Goal: Information Seeking & Learning: Learn about a topic

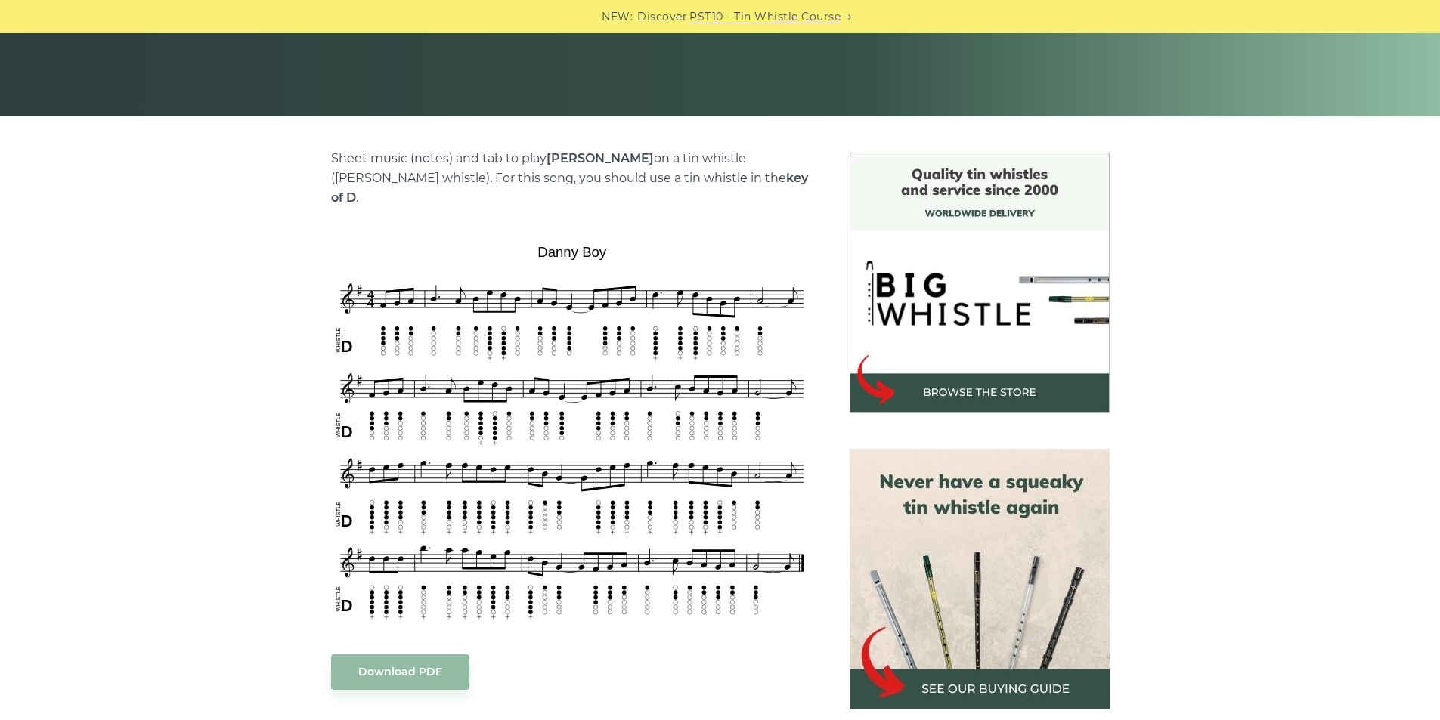
scroll to position [302, 0]
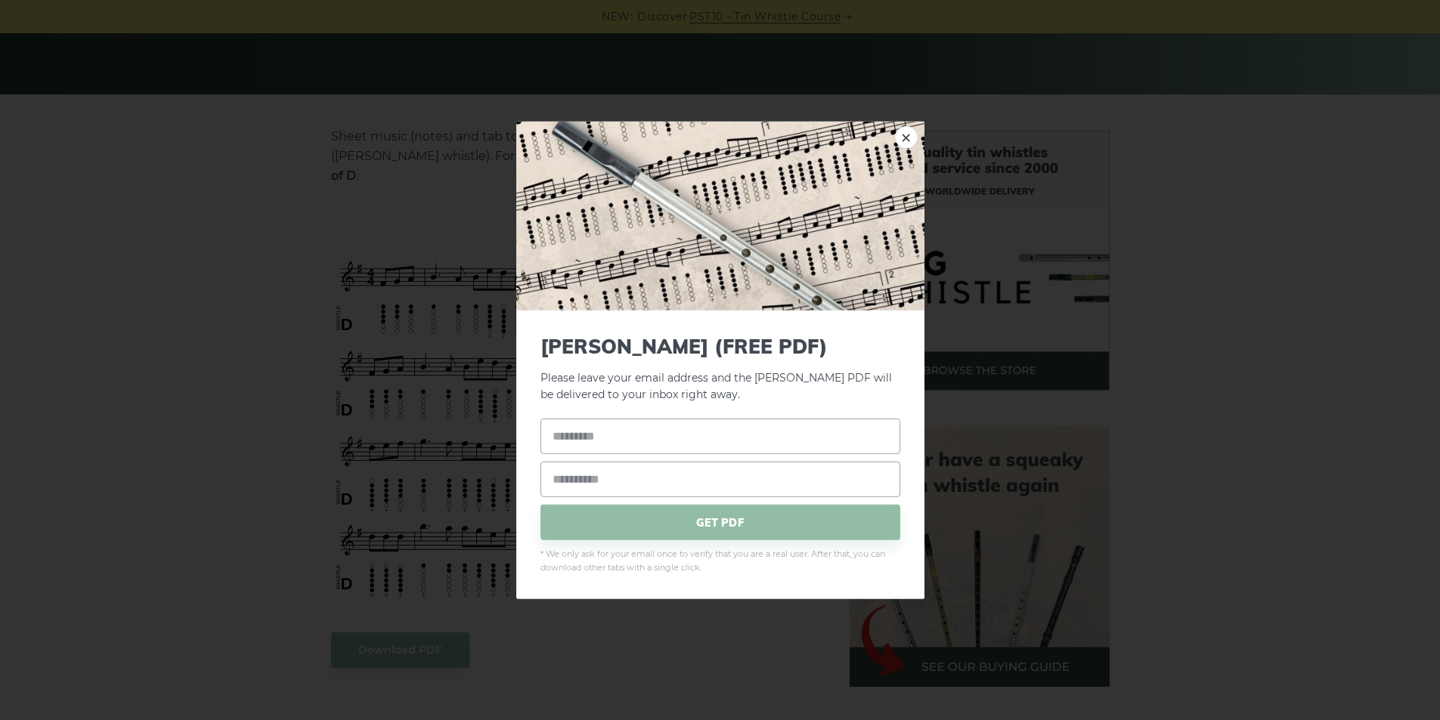
click at [308, 436] on div "× Danny Boy (FREE PDF) Please leave your email address and the Danny Boy PDF wi…" at bounding box center [720, 360] width 1440 height 720
click at [902, 135] on link "×" at bounding box center [906, 136] width 23 height 23
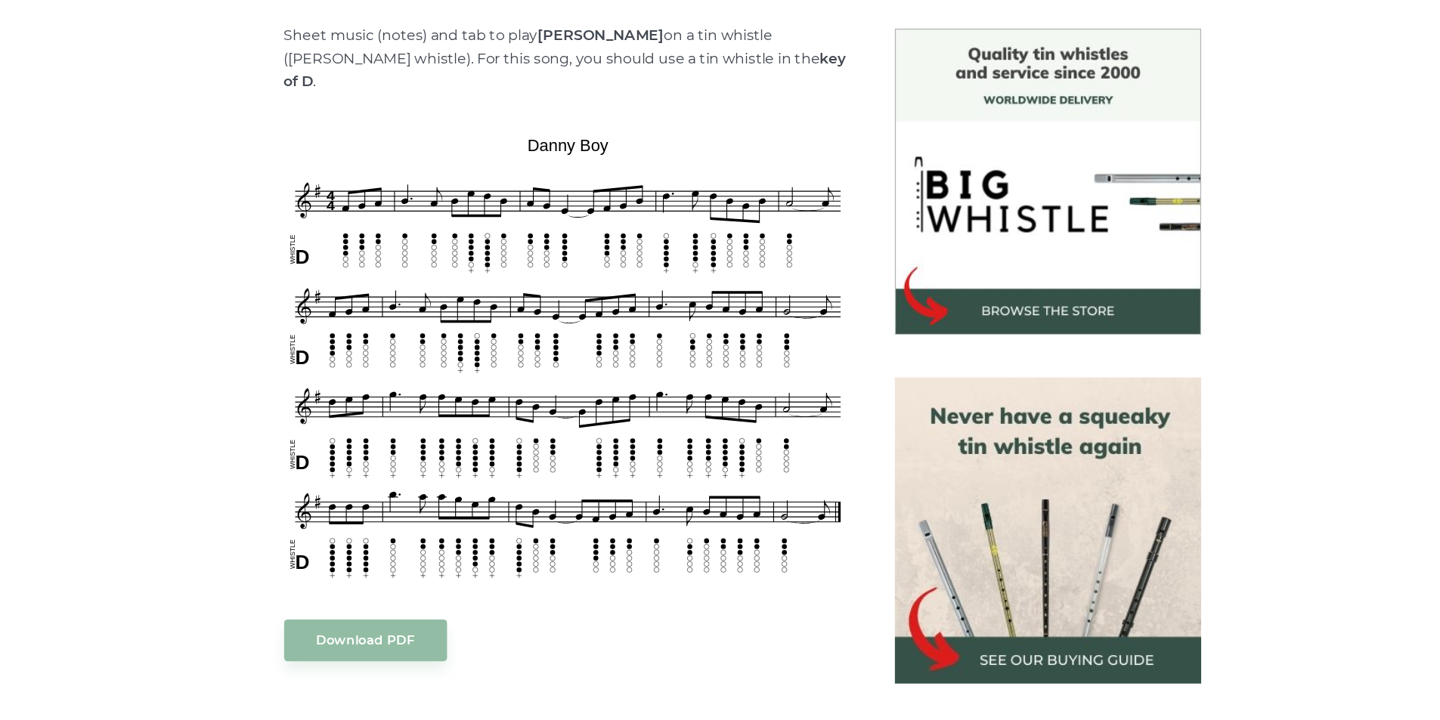
scroll to position [300, 0]
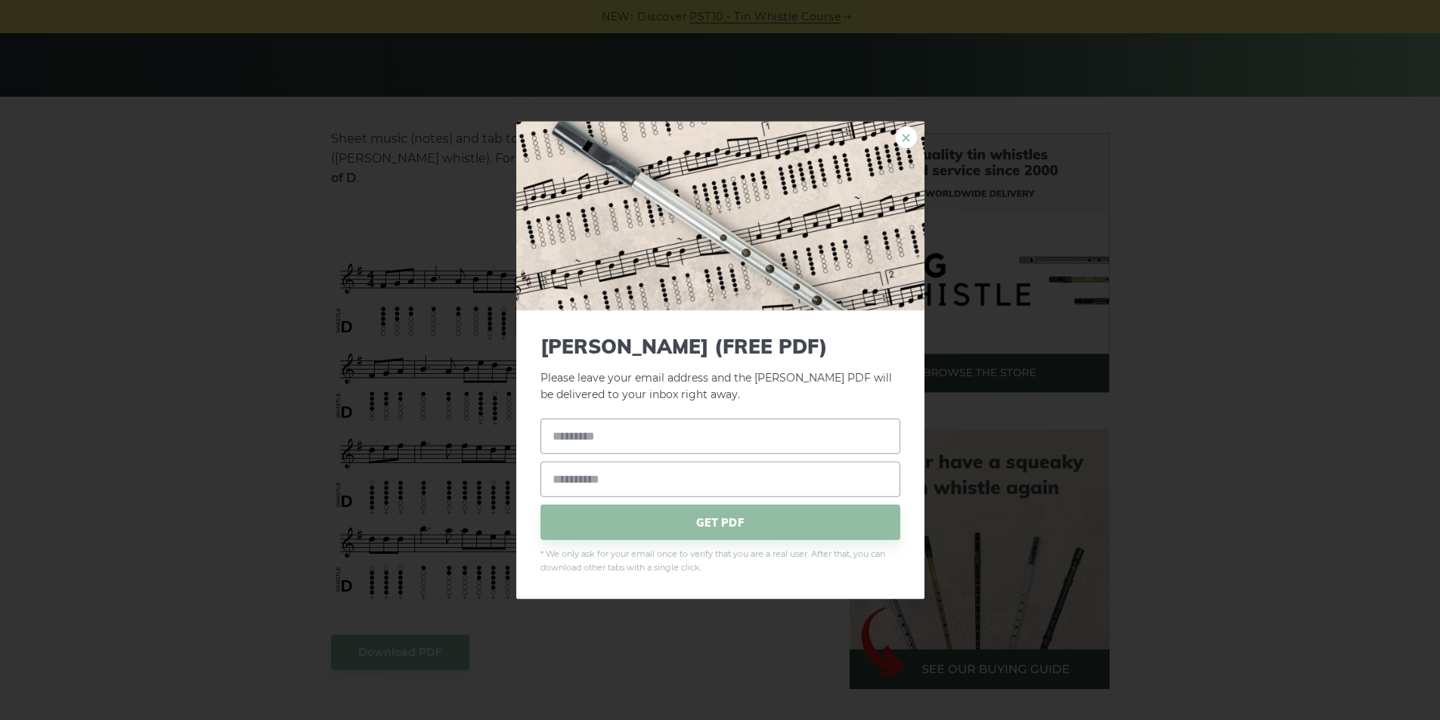
click at [907, 138] on link "×" at bounding box center [906, 136] width 23 height 23
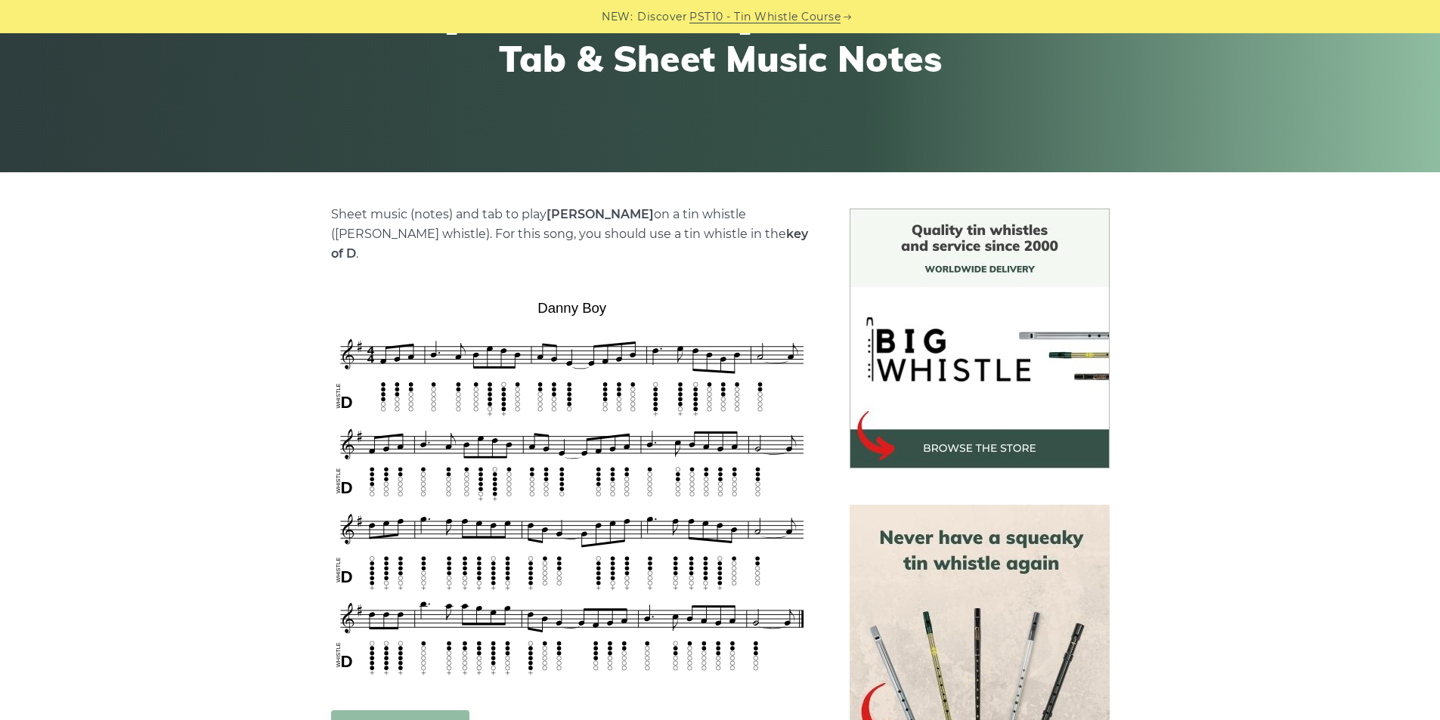
scroll to position [0, 0]
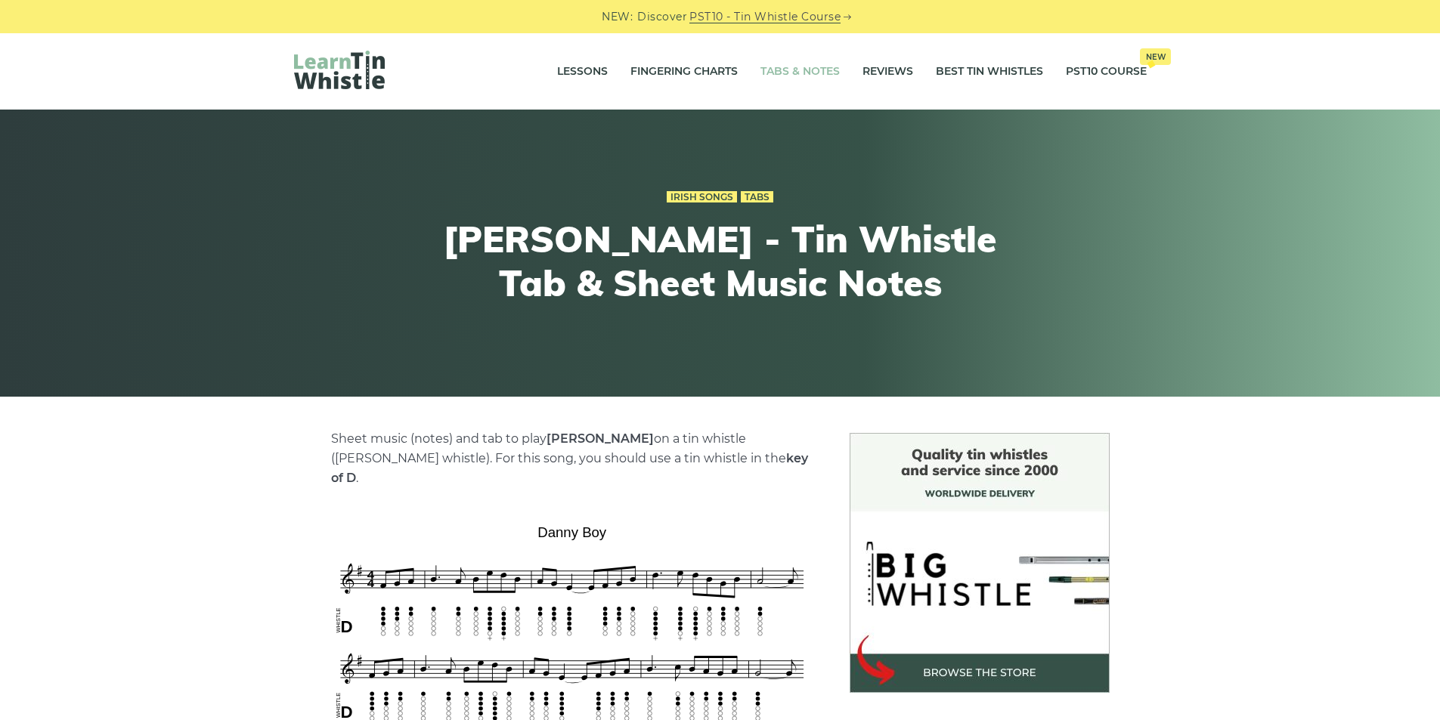
click at [800, 70] on link "Tabs & Notes" at bounding box center [799, 72] width 79 height 38
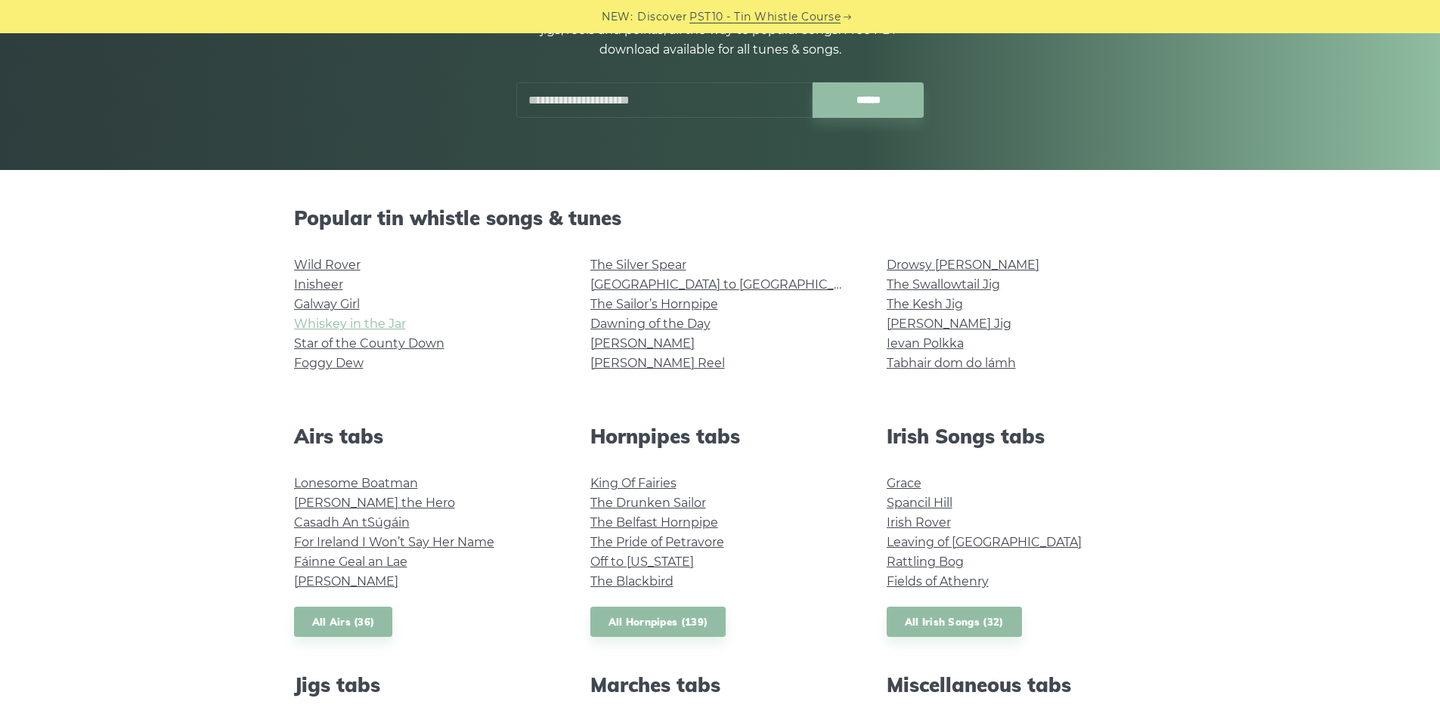
click at [340, 317] on link "Whiskey in the Jar" at bounding box center [350, 324] width 112 height 14
click at [688, 289] on link "[GEOGRAPHIC_DATA] to [GEOGRAPHIC_DATA]" at bounding box center [729, 284] width 279 height 14
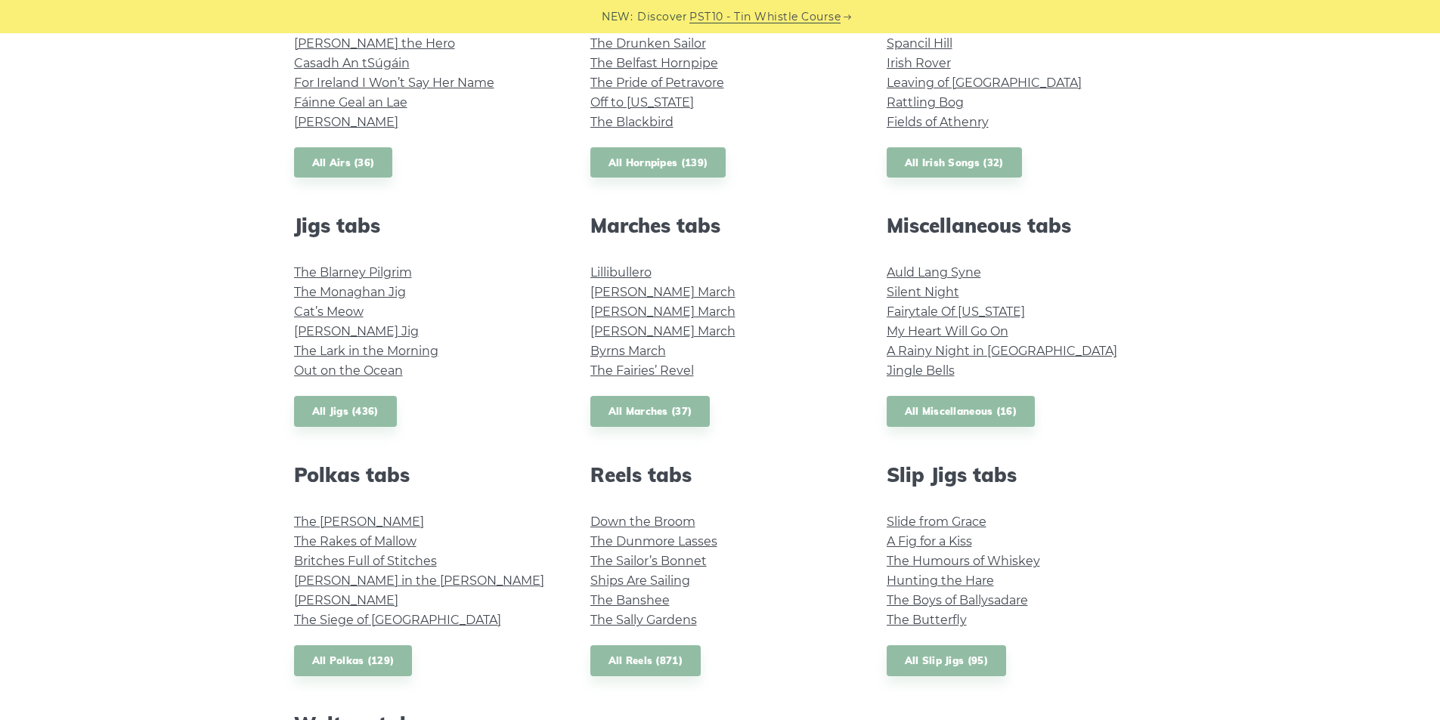
scroll to position [605, 0]
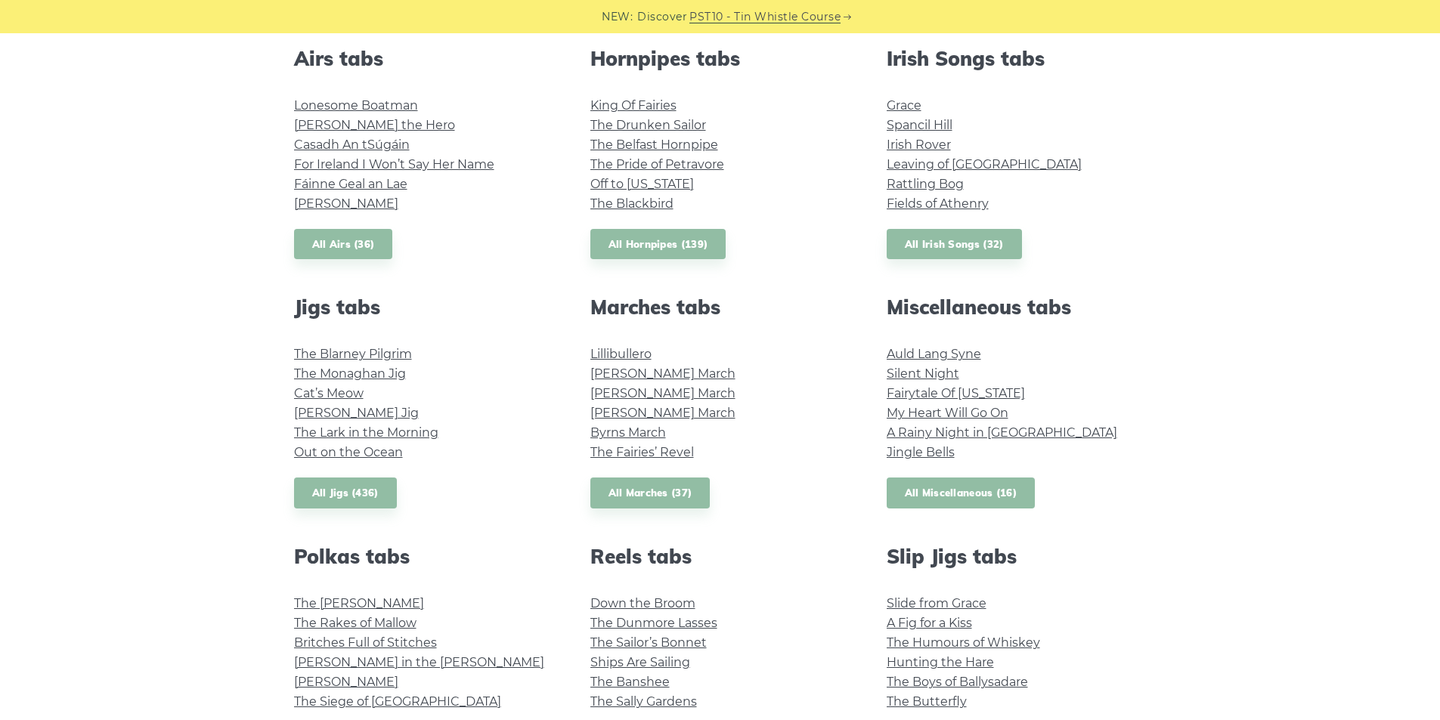
click at [955, 493] on link "All Miscellaneous (16)" at bounding box center [960, 493] width 149 height 31
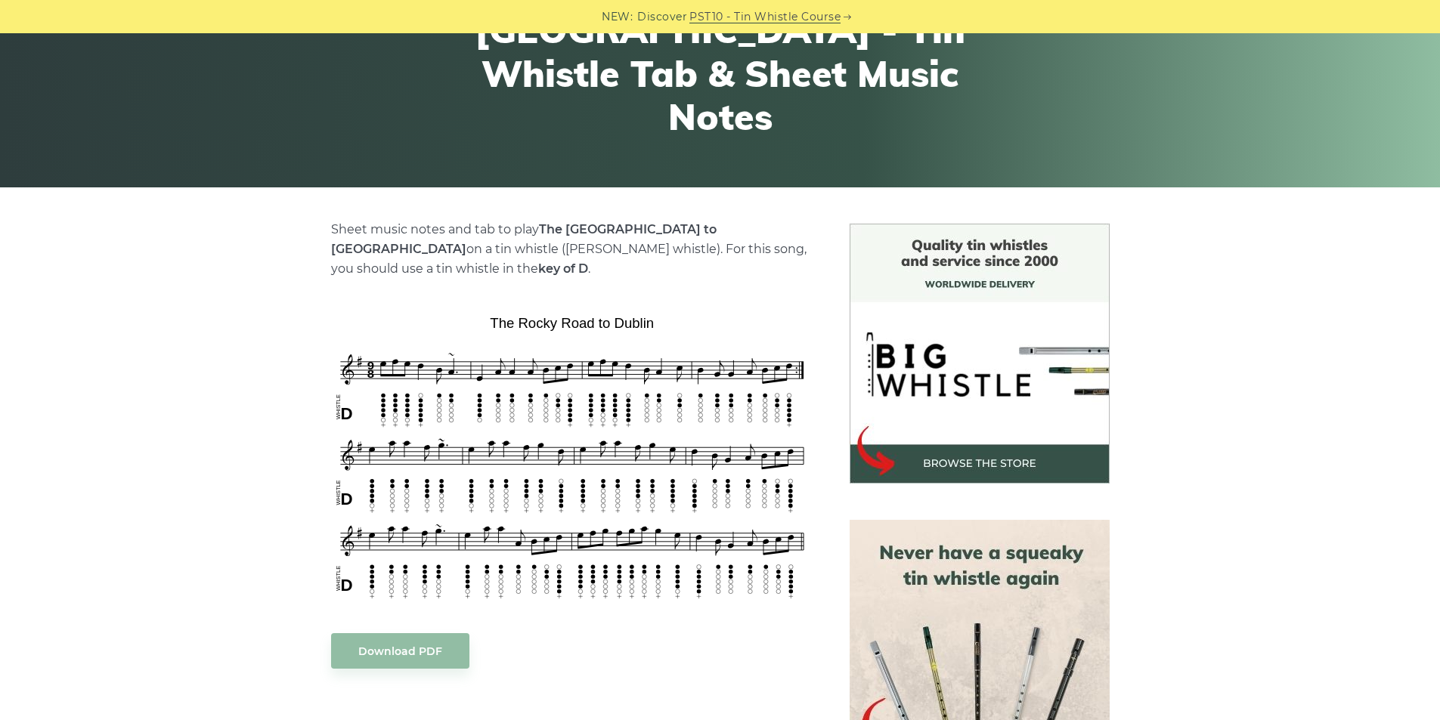
scroll to position [227, 0]
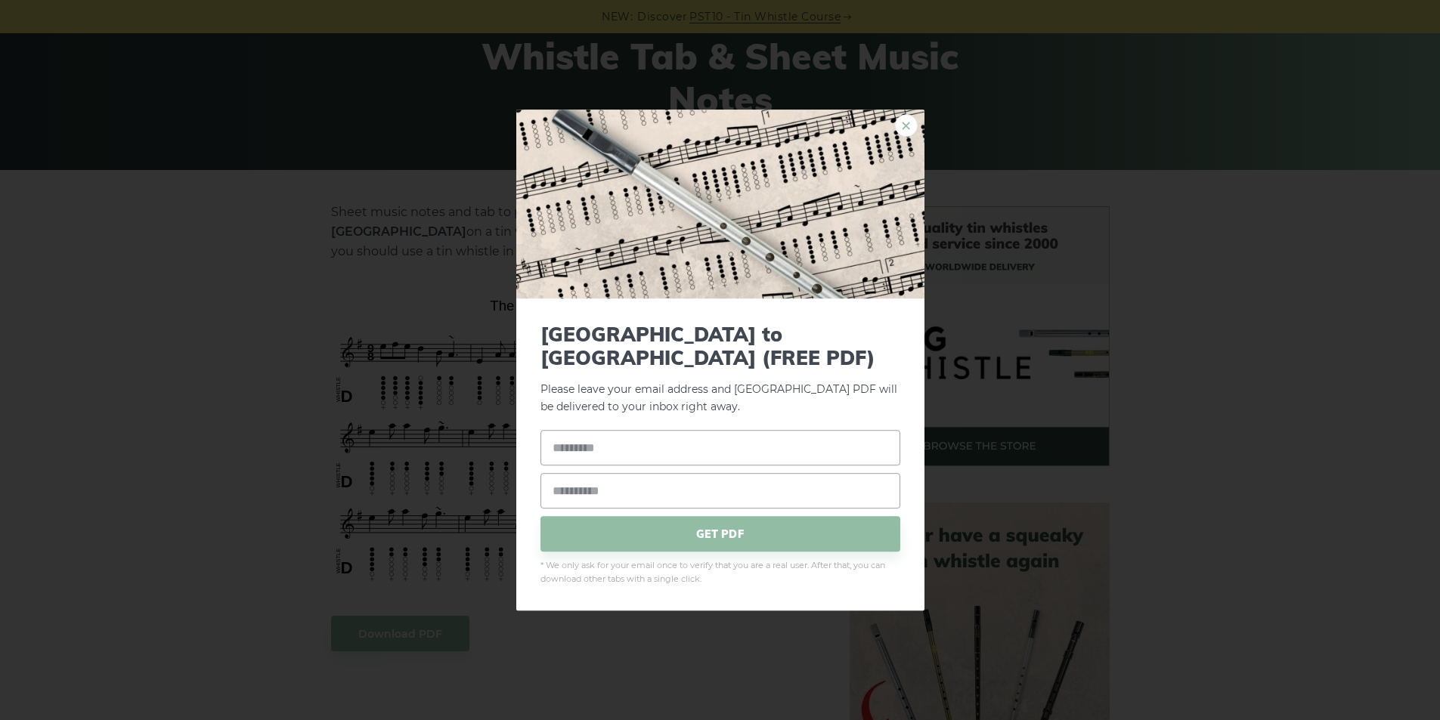
click at [906, 137] on link "×" at bounding box center [906, 125] width 23 height 23
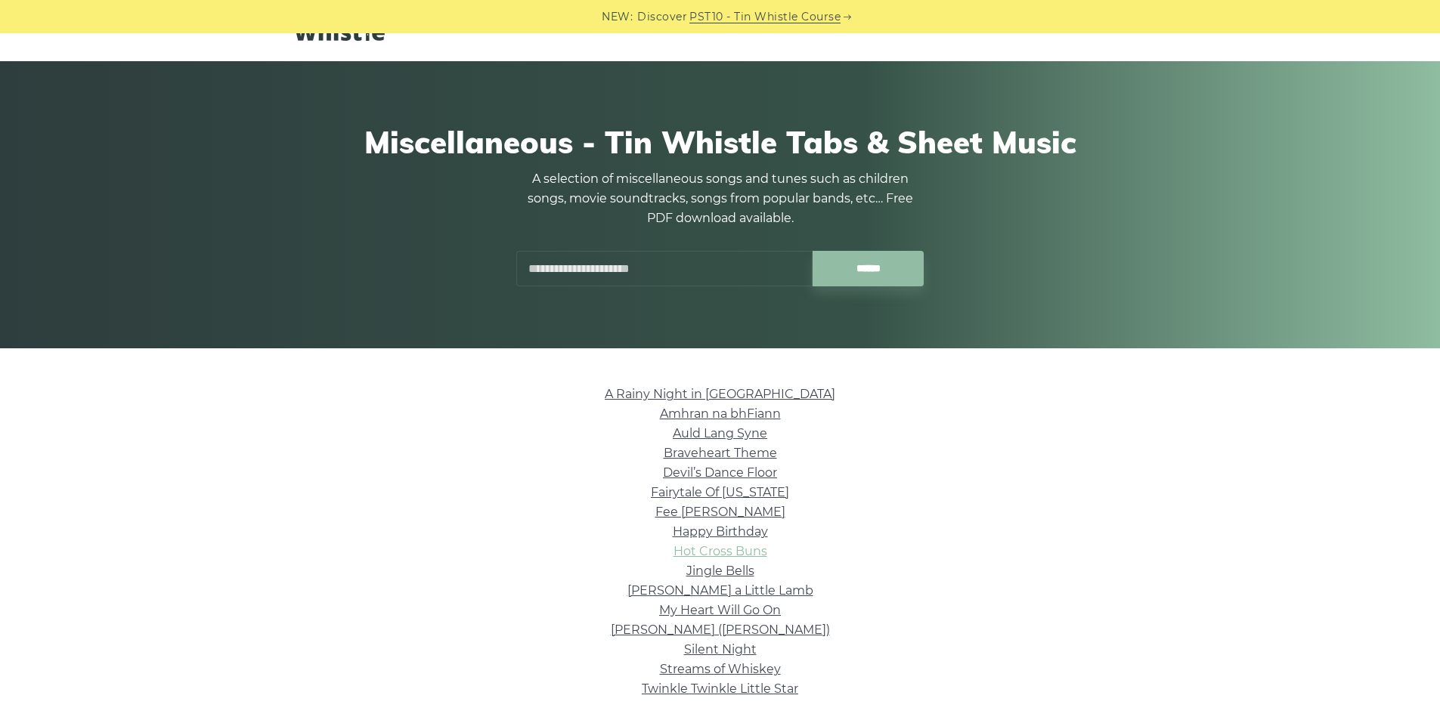
scroll to position [76, 0]
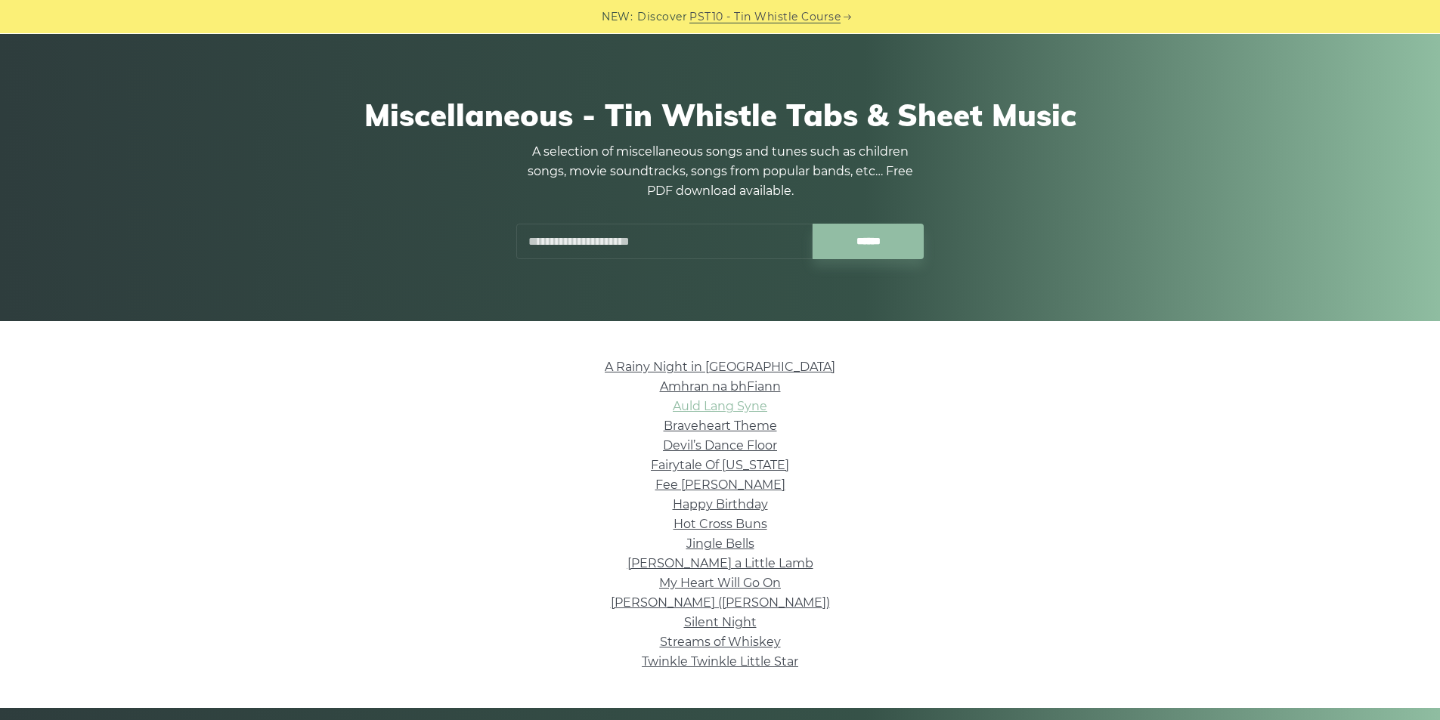
click at [717, 410] on link "Auld Lang Syne" at bounding box center [720, 406] width 94 height 14
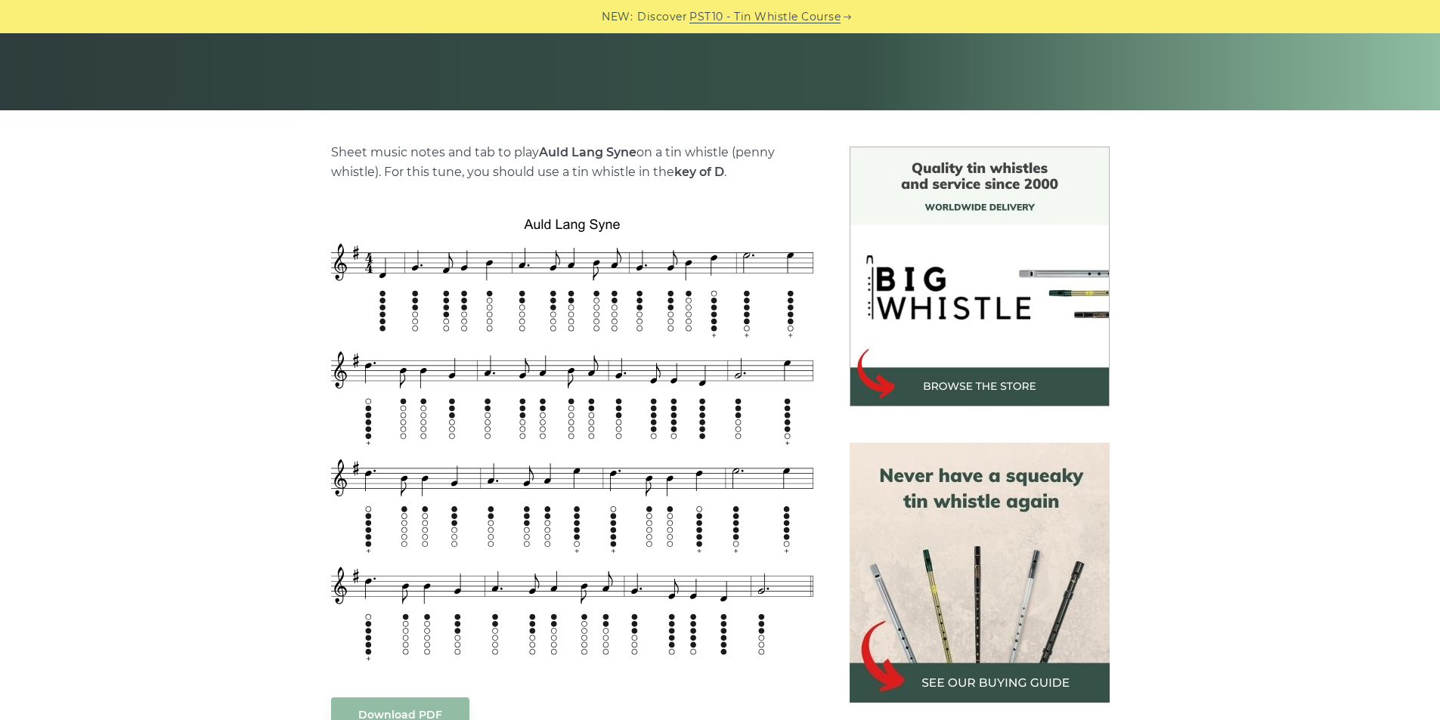
scroll to position [378, 0]
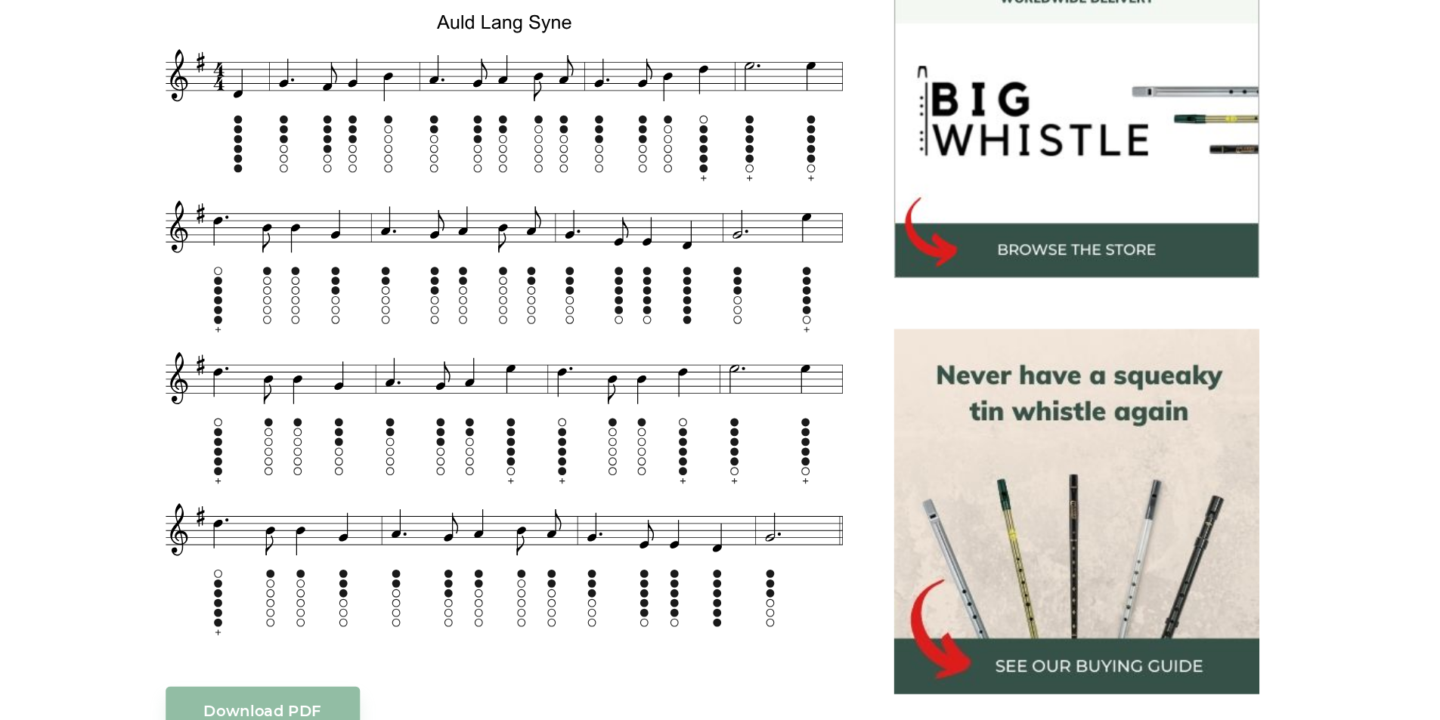
click at [226, 468] on div "Sheet music notes and tab to play [PERSON_NAME] [PERSON_NAME] Syne on a tin whi…" at bounding box center [720, 598] width 1440 height 1087
